Goal: Task Accomplishment & Management: Complete application form

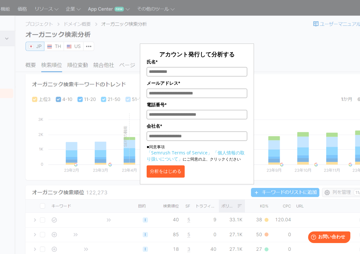
click at [284, 76] on div "アカウント発行して分析する 氏名* メールアドレス* 電話番号* 会社名* ■同意事項 「Semrush Terms of Service」 「個人情報の取り…" at bounding box center [197, 96] width 265 height 176
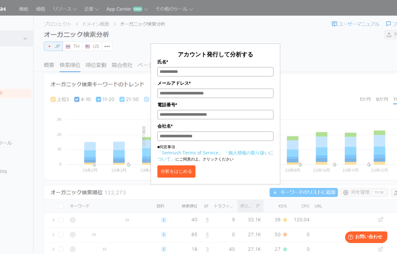
click at [211, 72] on input "氏名*" at bounding box center [215, 71] width 116 height 9
click at [215, 50] on form "アカウント発行して分析する 氏名* メールアドレス* 電話番号* 会社名* ■同意事項 「Semrush Terms of Service」 「個人情報の取り…" at bounding box center [216, 114] width 130 height 141
click at [303, 39] on div "アカウント発行して分析する 氏名* メールアドレス* 電話番号* 会社名* ■同意事項 「Semrush Terms of Service」 「個人情報の取り…" at bounding box center [216, 96] width 302 height 176
